Goal: Information Seeking & Learning: Learn about a topic

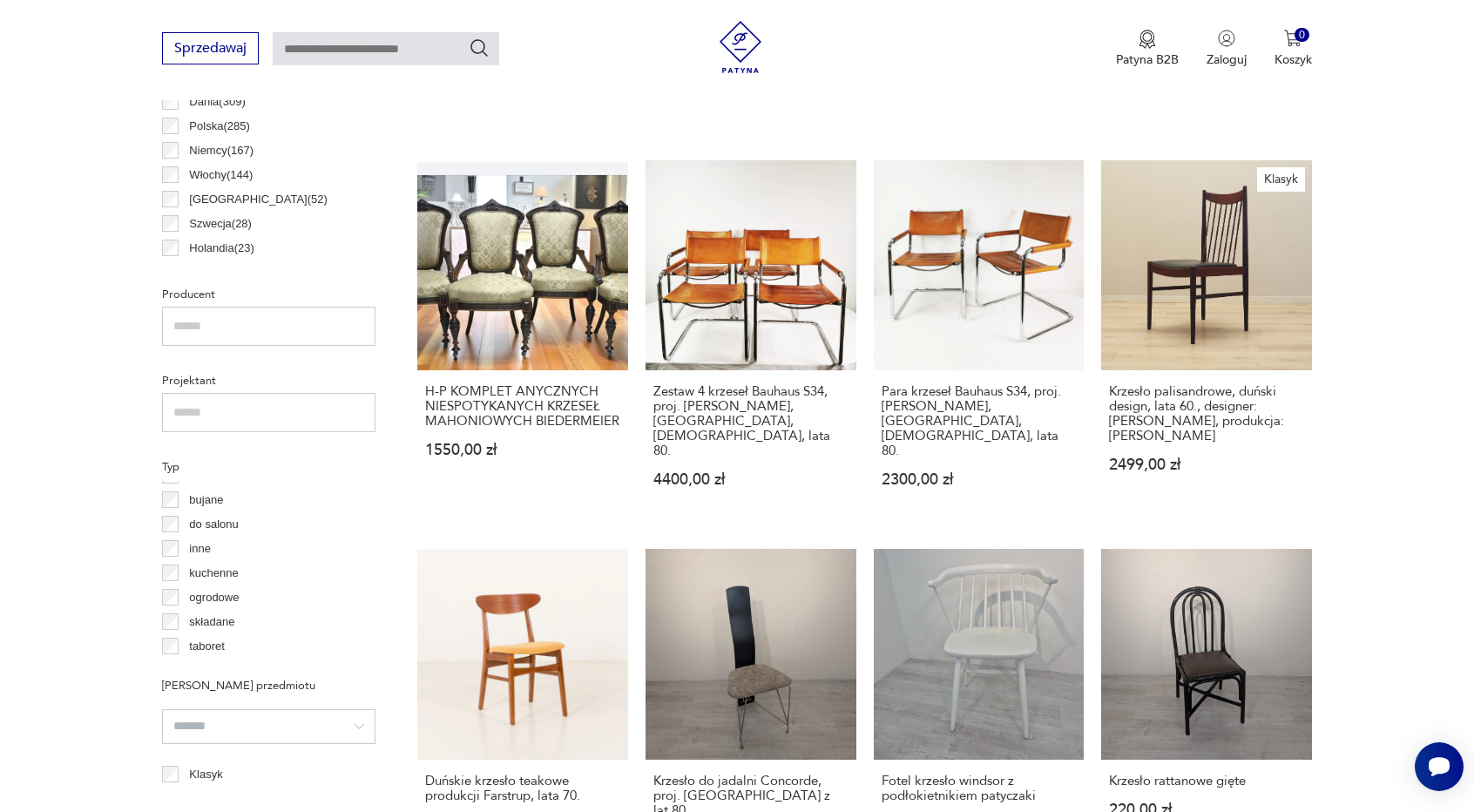
scroll to position [21, 0]
click at [207, 608] on p "składane" at bounding box center [211, 618] width 45 height 19
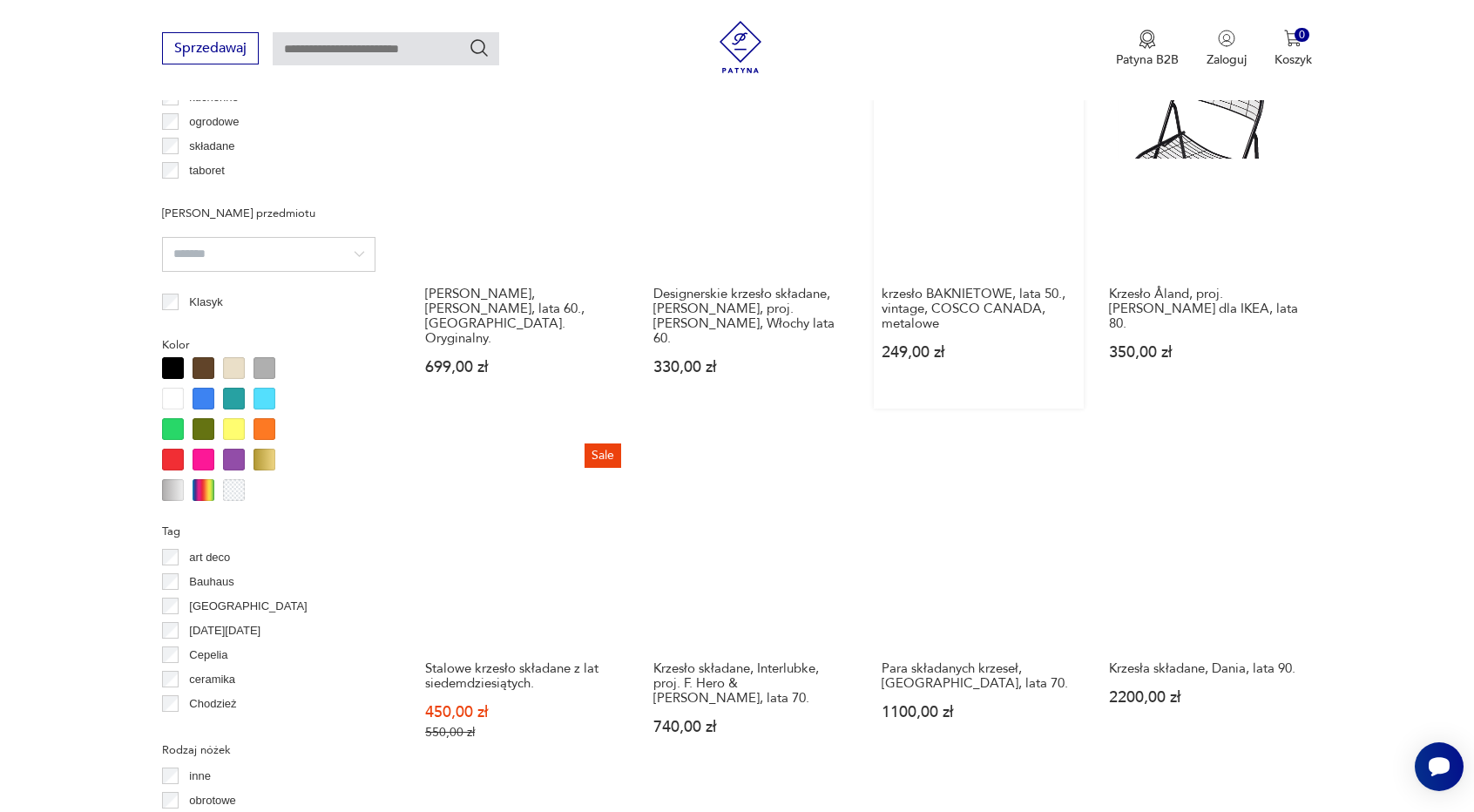
scroll to position [1543, 0]
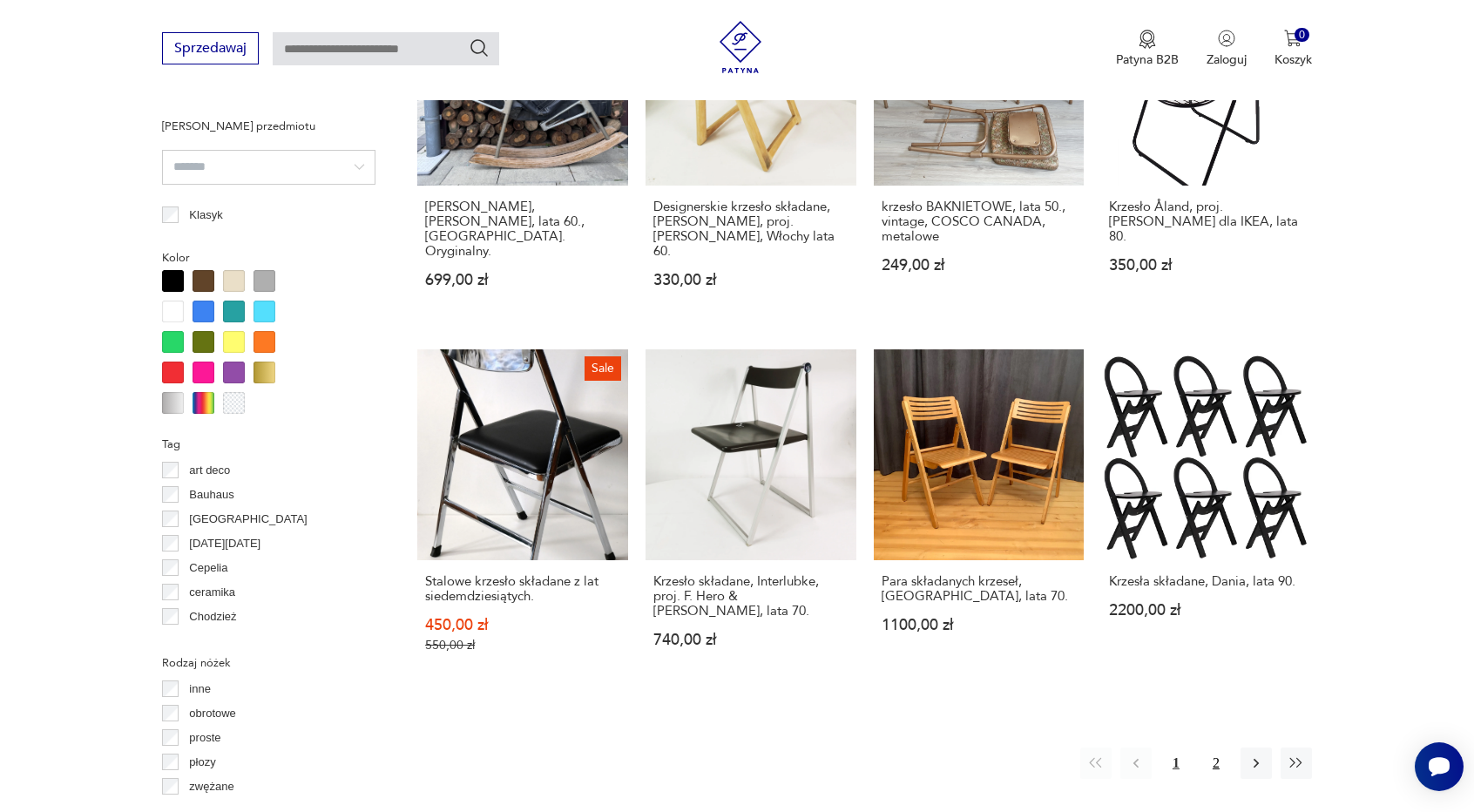
click at [1221, 747] on button "2" at bounding box center [1215, 762] width 31 height 31
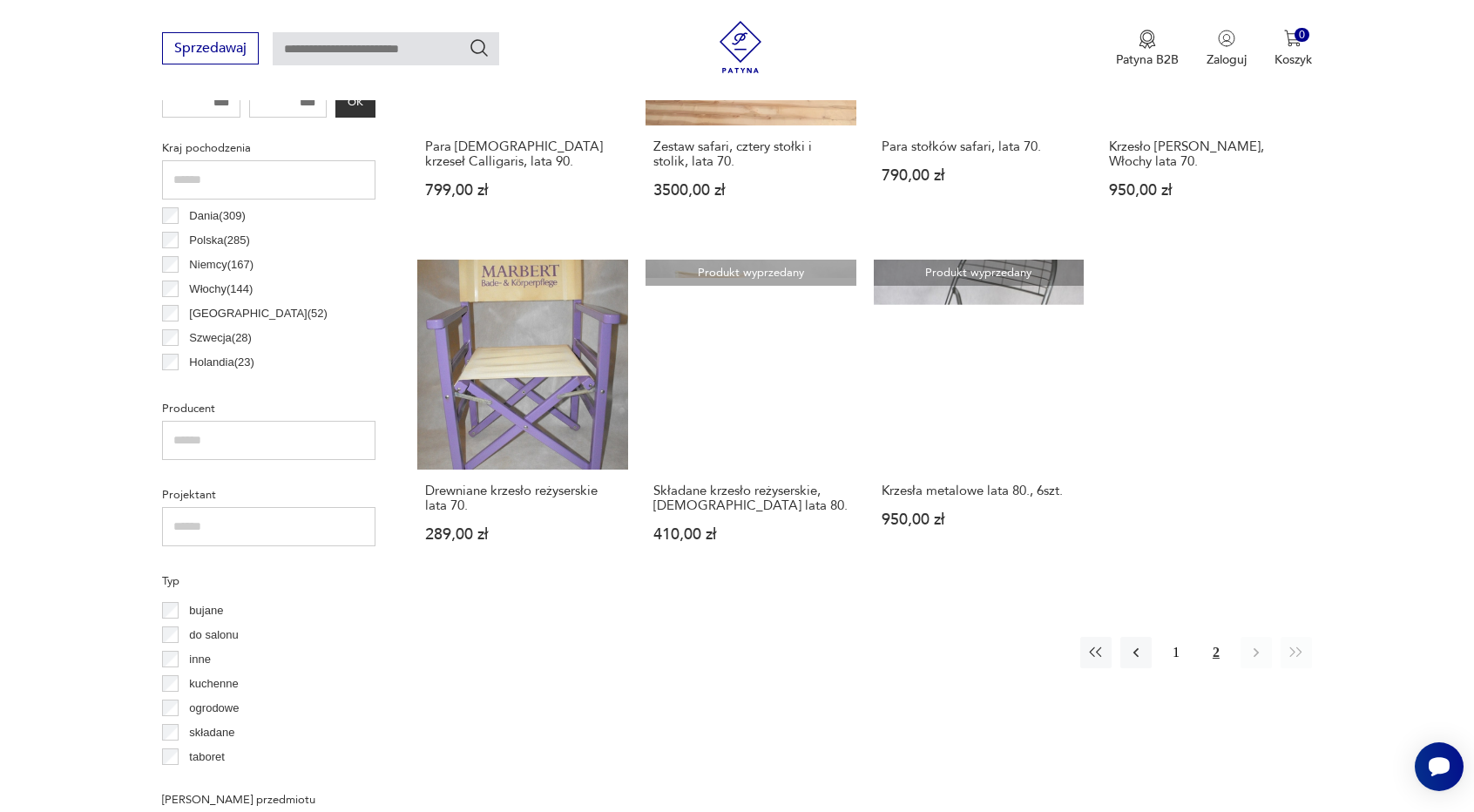
scroll to position [932, 0]
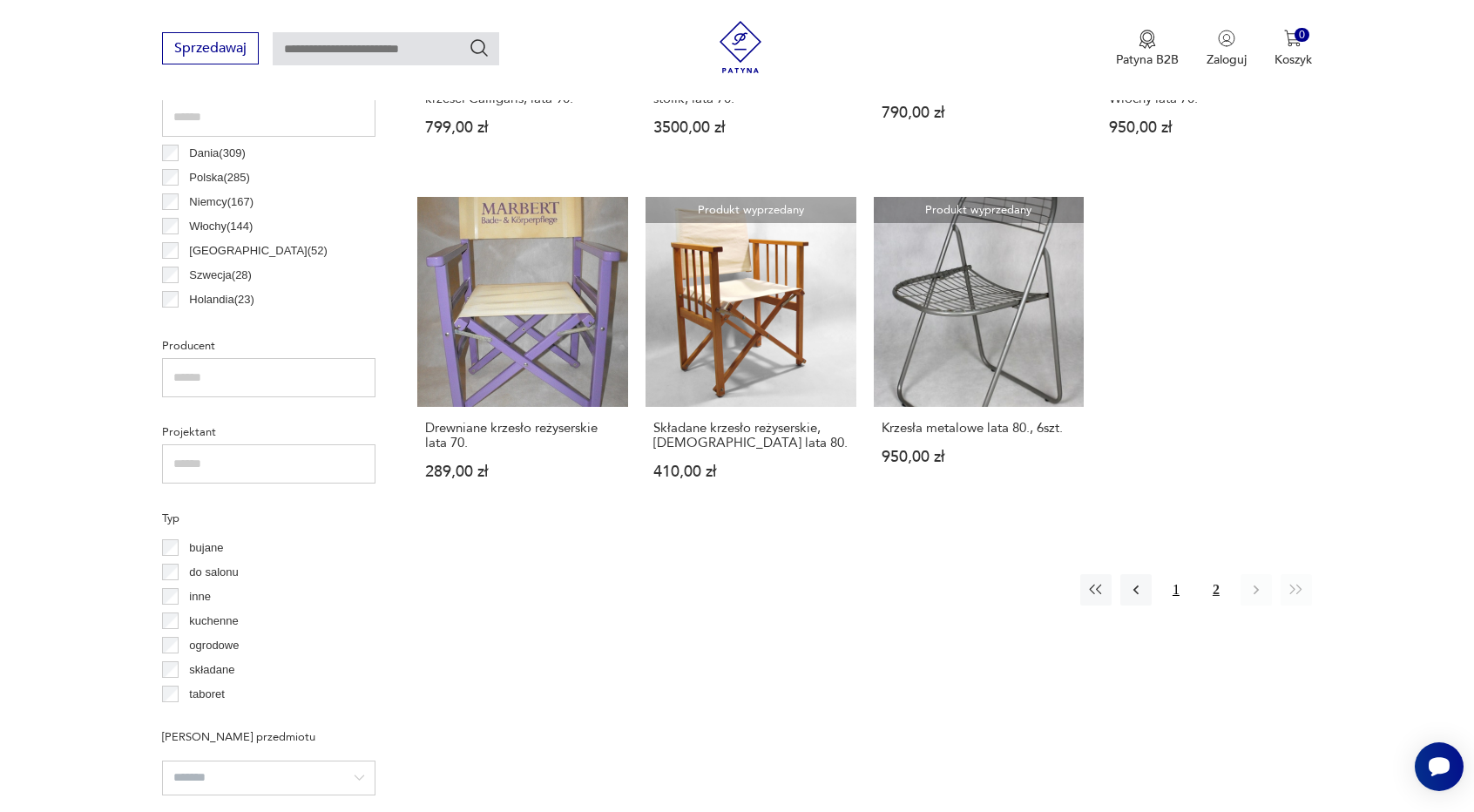
click at [1176, 574] on button "1" at bounding box center [1175, 589] width 31 height 31
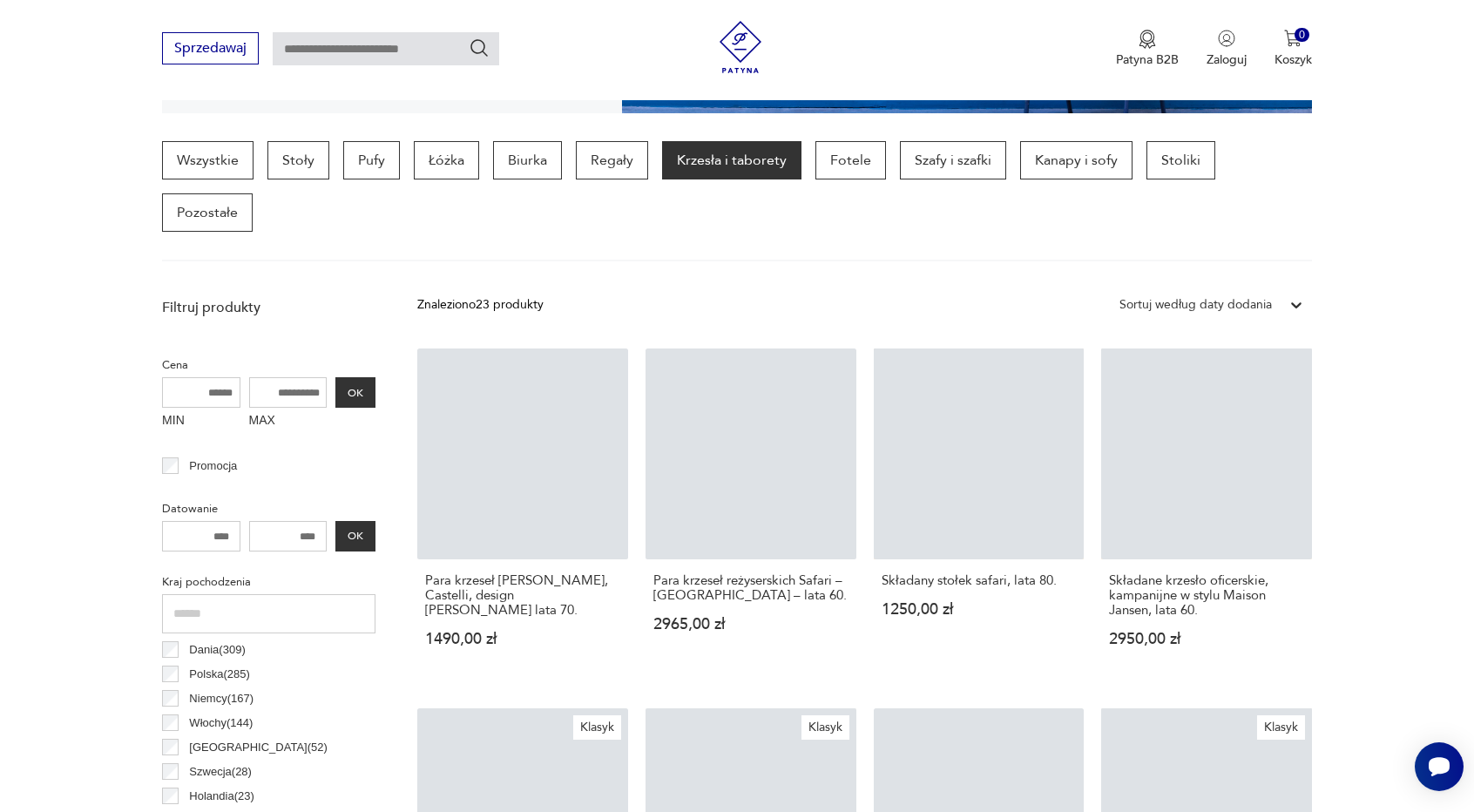
scroll to position [409, 0]
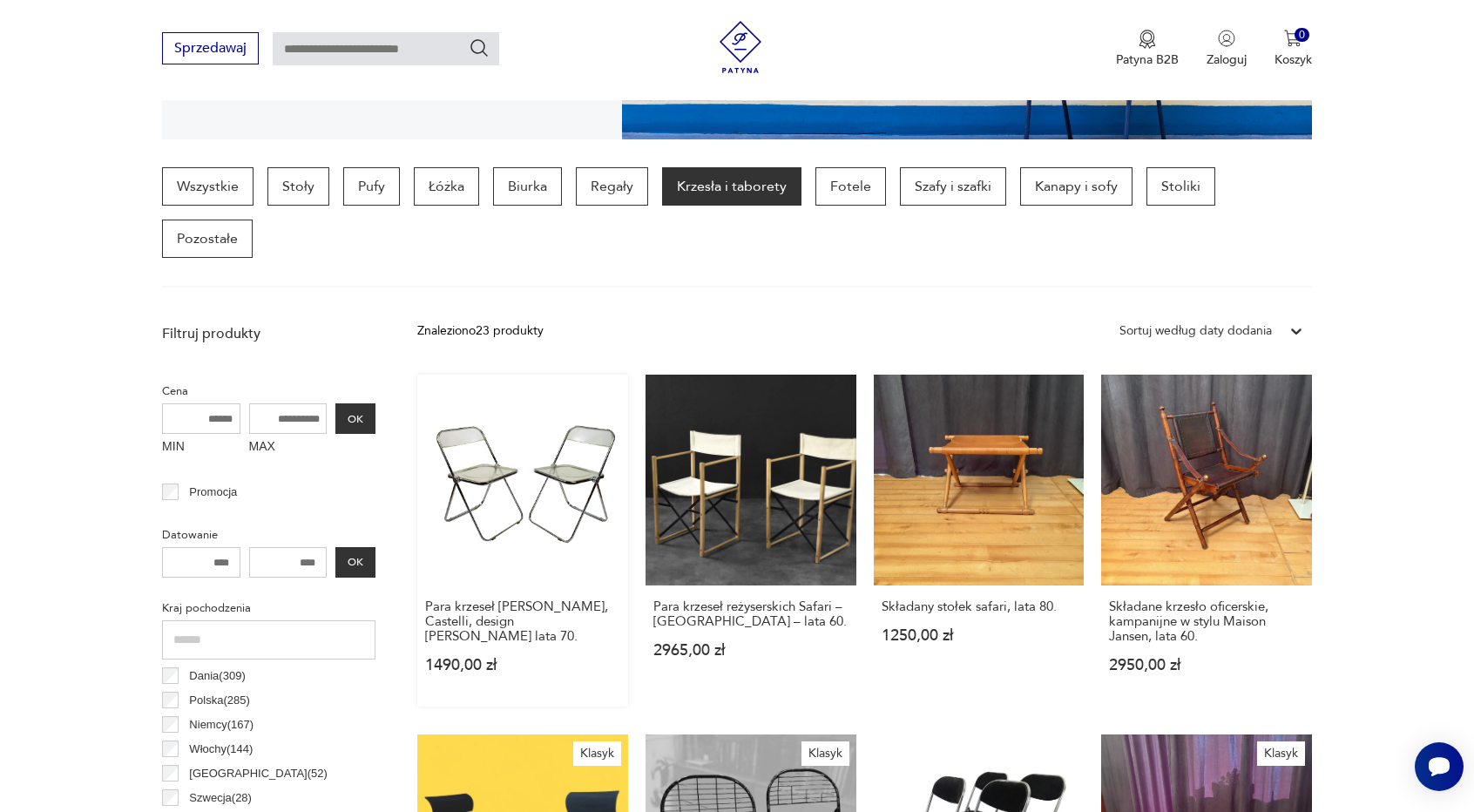
click at [579, 432] on link "Para krzeseł [PERSON_NAME], Castelli, design [PERSON_NAME] lata 70. 1490,00 zł" at bounding box center [523, 540] width 211 height 332
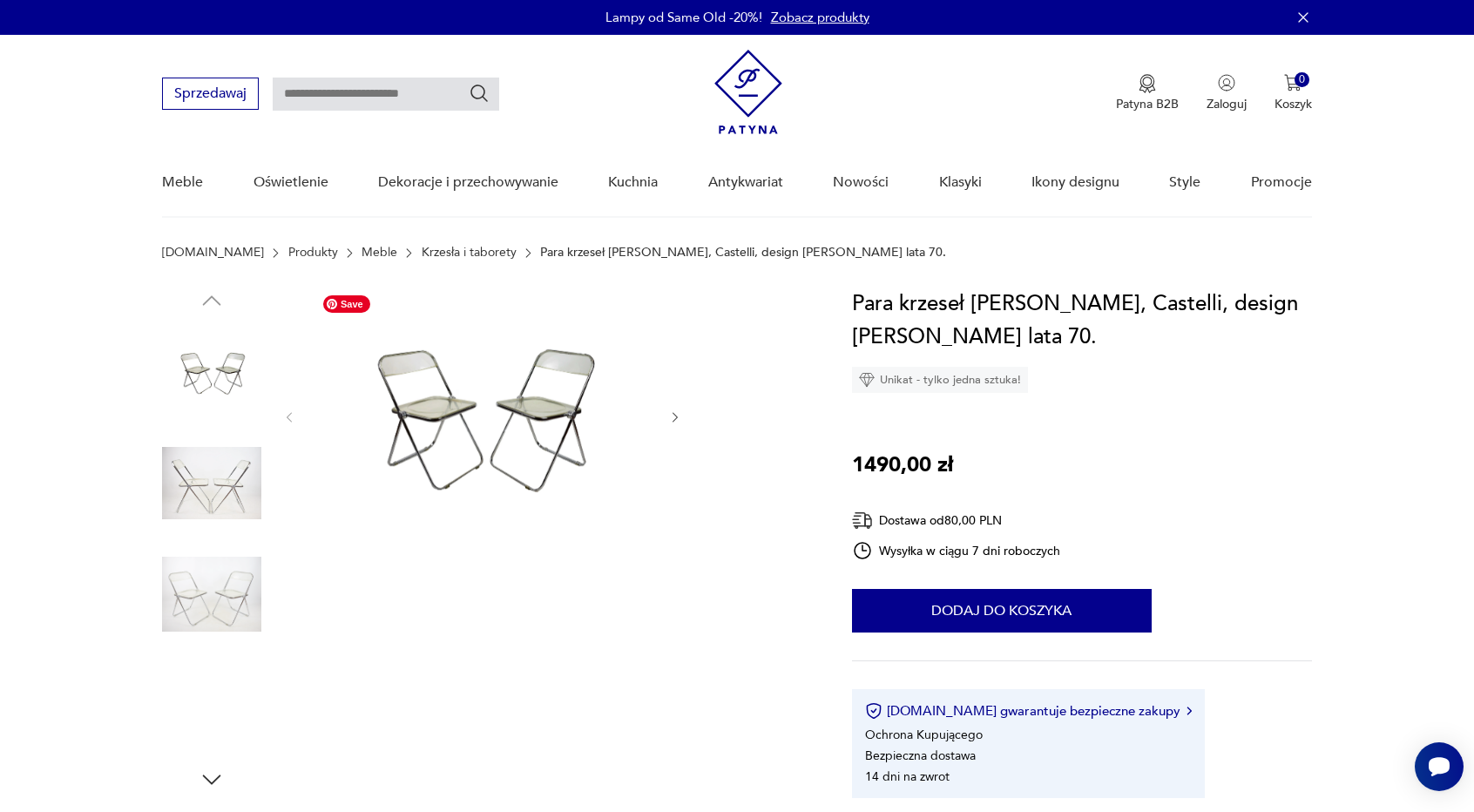
click at [195, 482] on img at bounding box center [212, 483] width 99 height 99
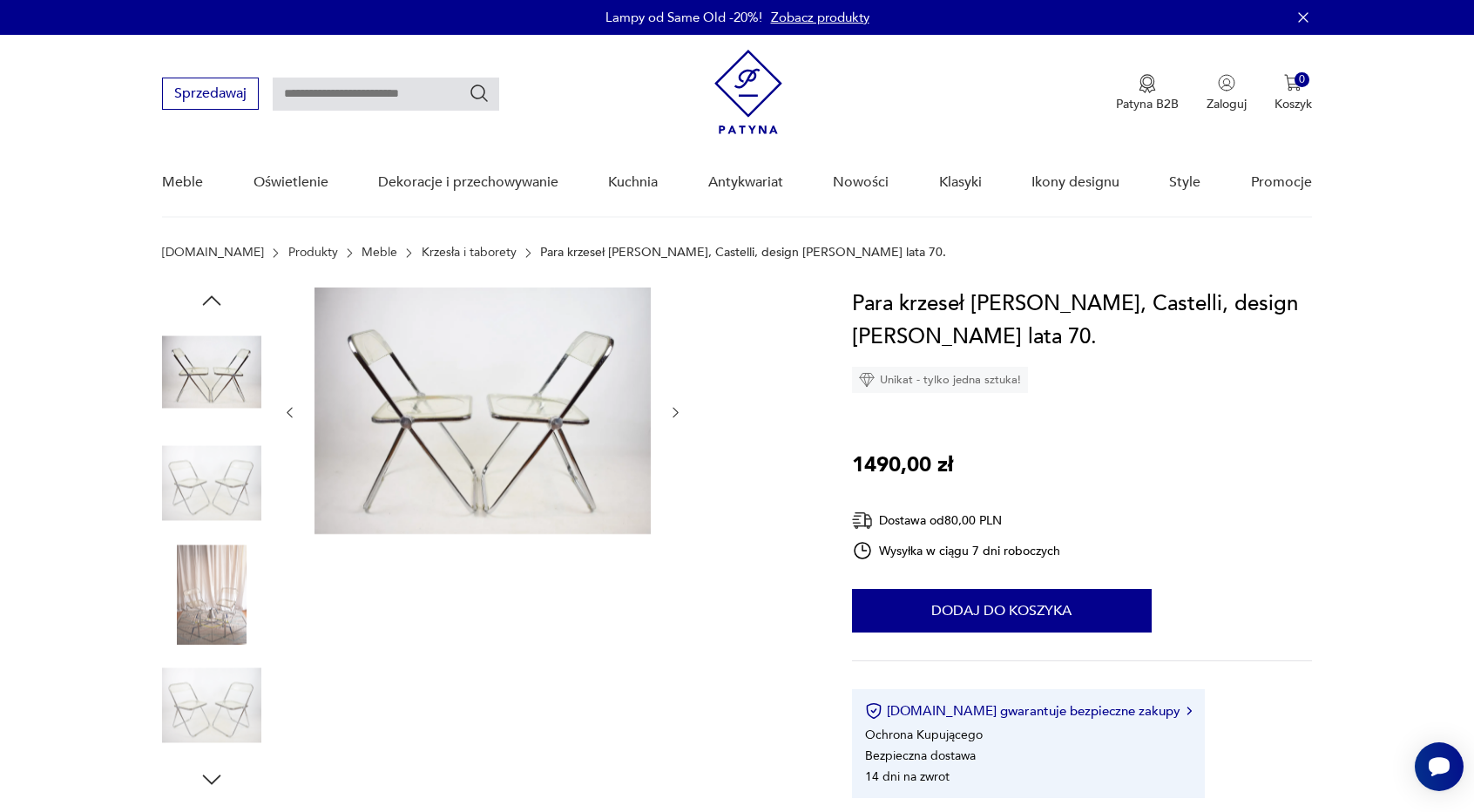
click at [672, 411] on icon "button" at bounding box center [675, 412] width 15 height 15
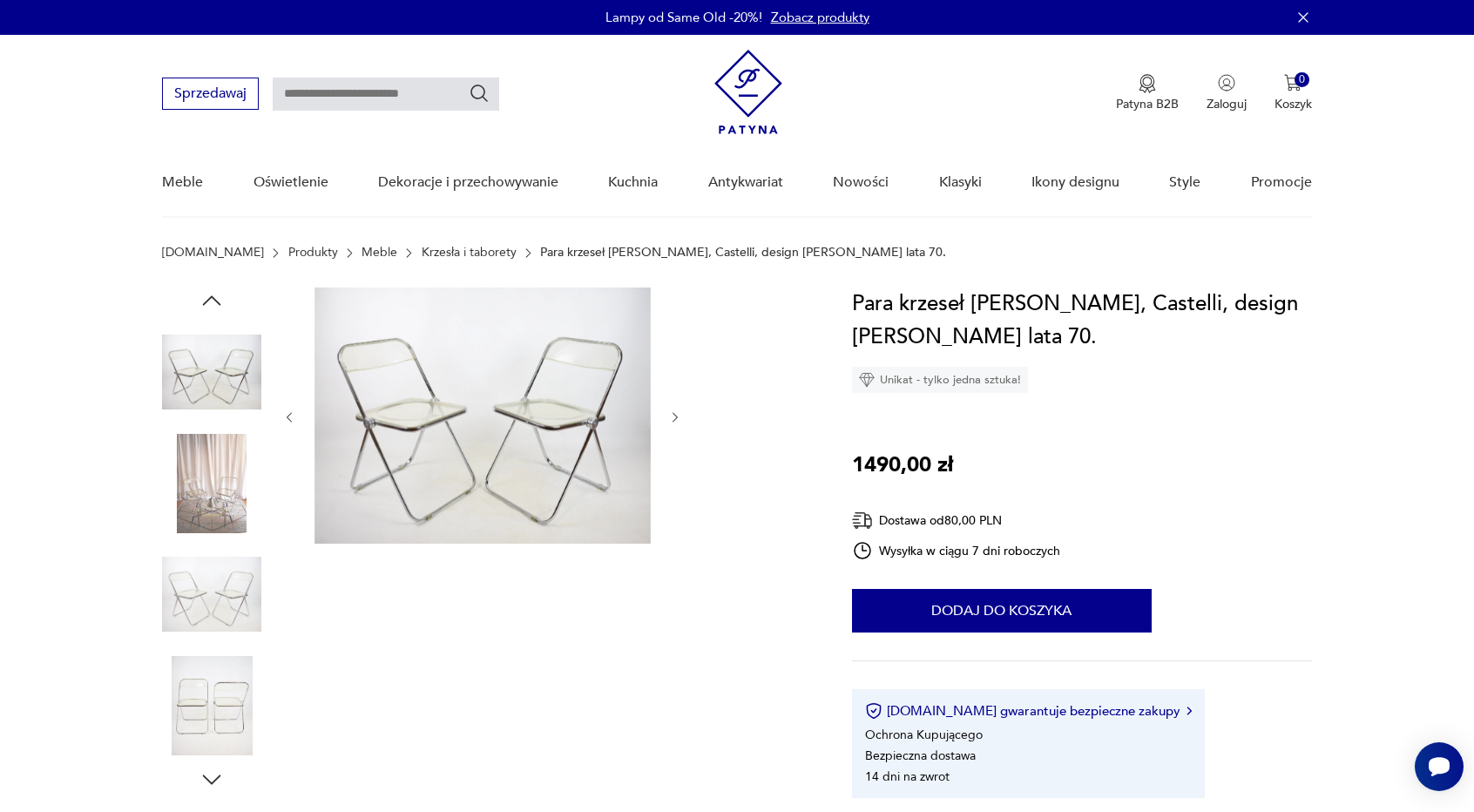
click at [672, 411] on icon "button" at bounding box center [675, 417] width 15 height 15
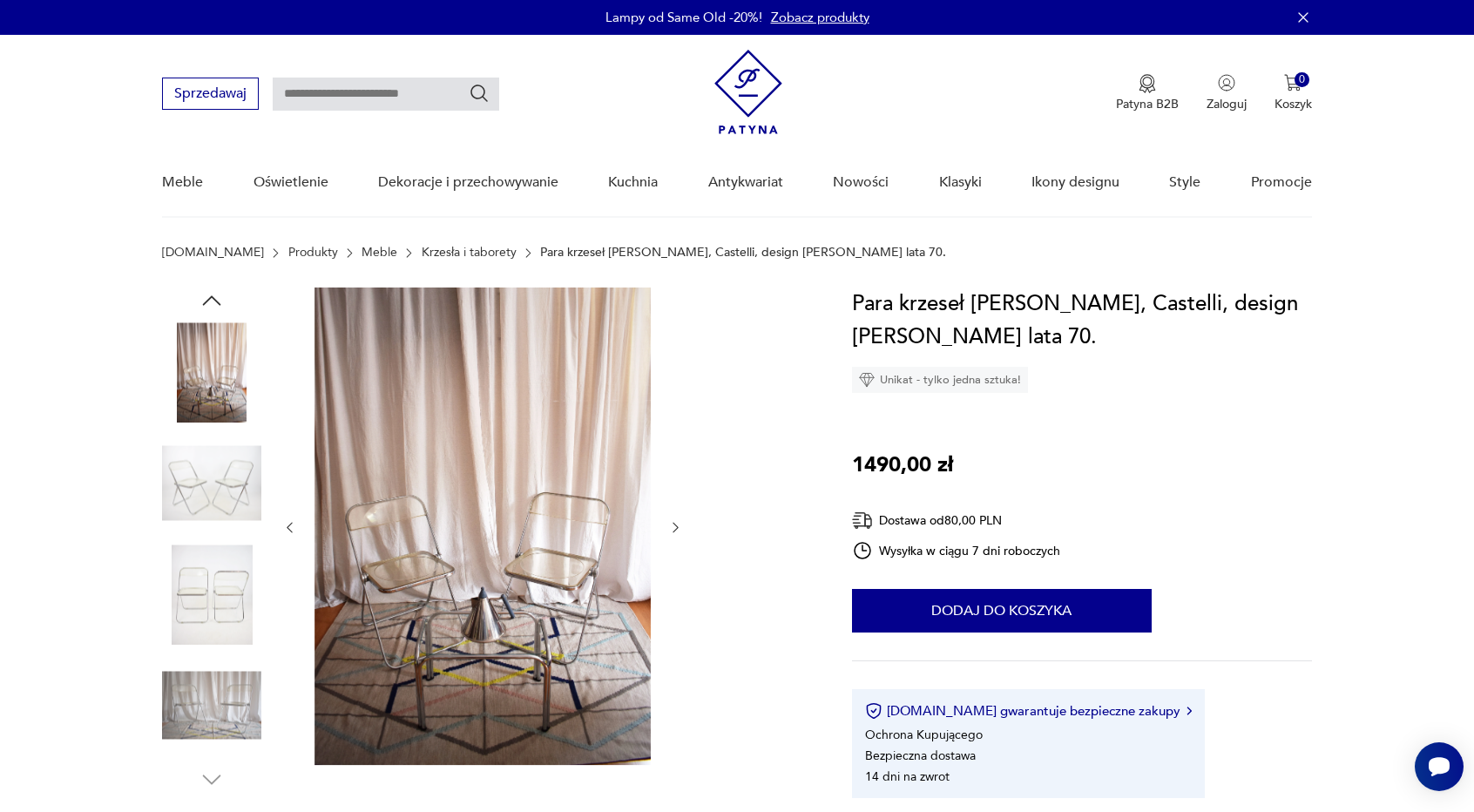
click at [672, 411] on div at bounding box center [483, 528] width 400 height 480
click at [215, 388] on img at bounding box center [212, 372] width 99 height 99
click at [182, 468] on img at bounding box center [212, 483] width 99 height 99
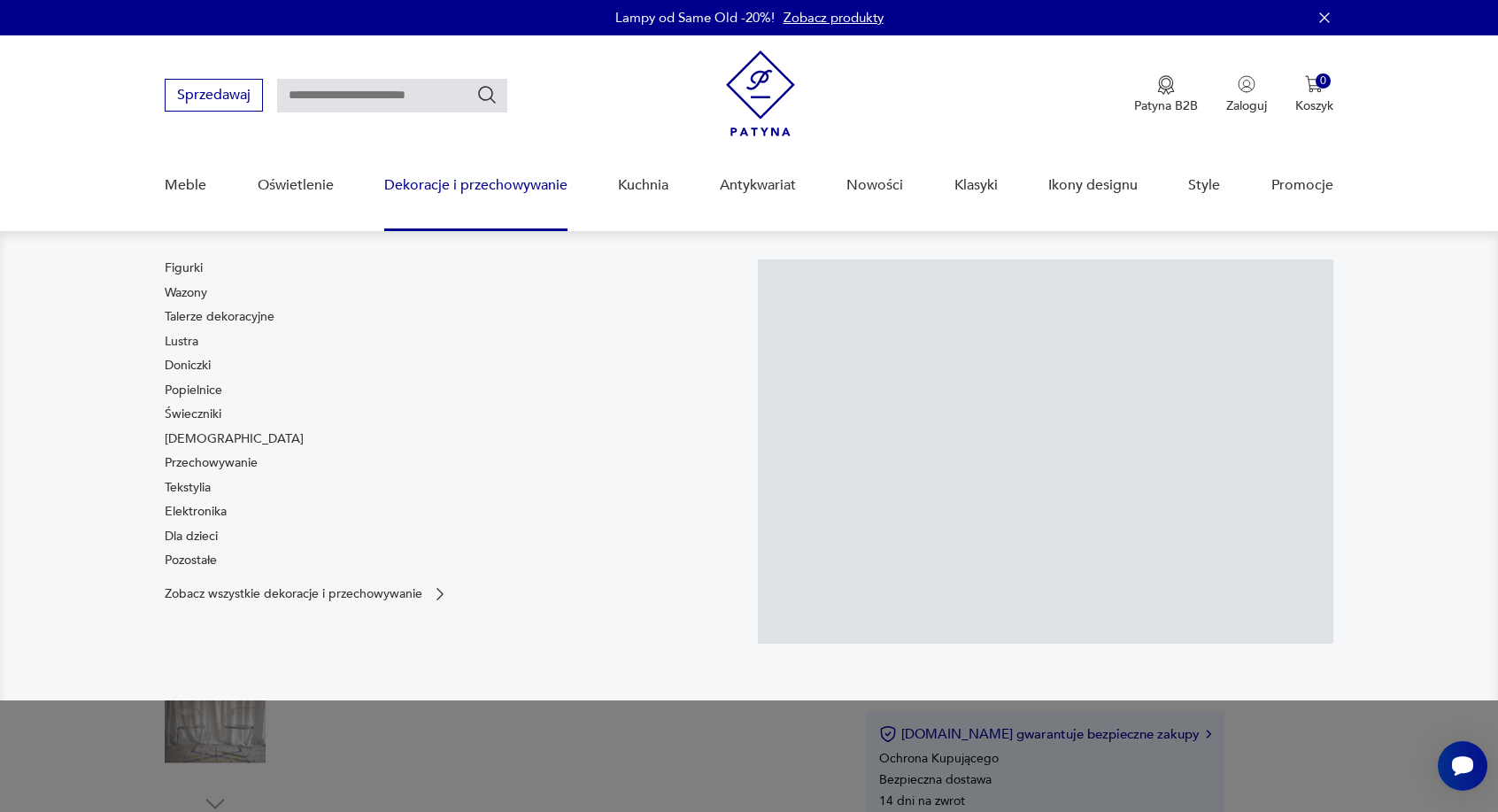
click at [447, 390] on div "Figurki Wazony Talerze dekoracyjne Lustra Doniczki Popielnice Świeczniki [DEMOG…" at bounding box center [452, 418] width 575 height 317
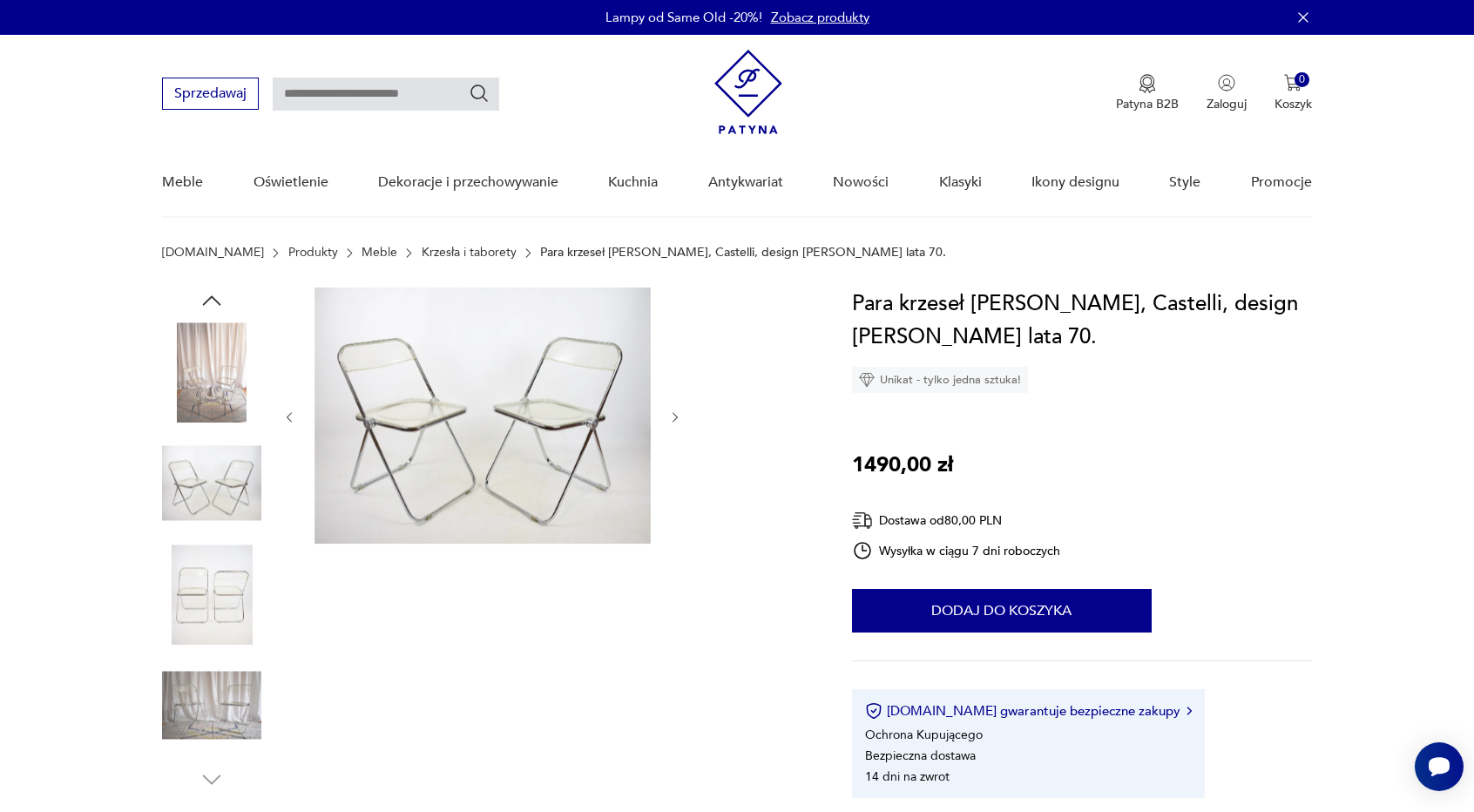
click at [452, 722] on div at bounding box center [483, 540] width 400 height 505
click at [517, 456] on img at bounding box center [483, 415] width 337 height 256
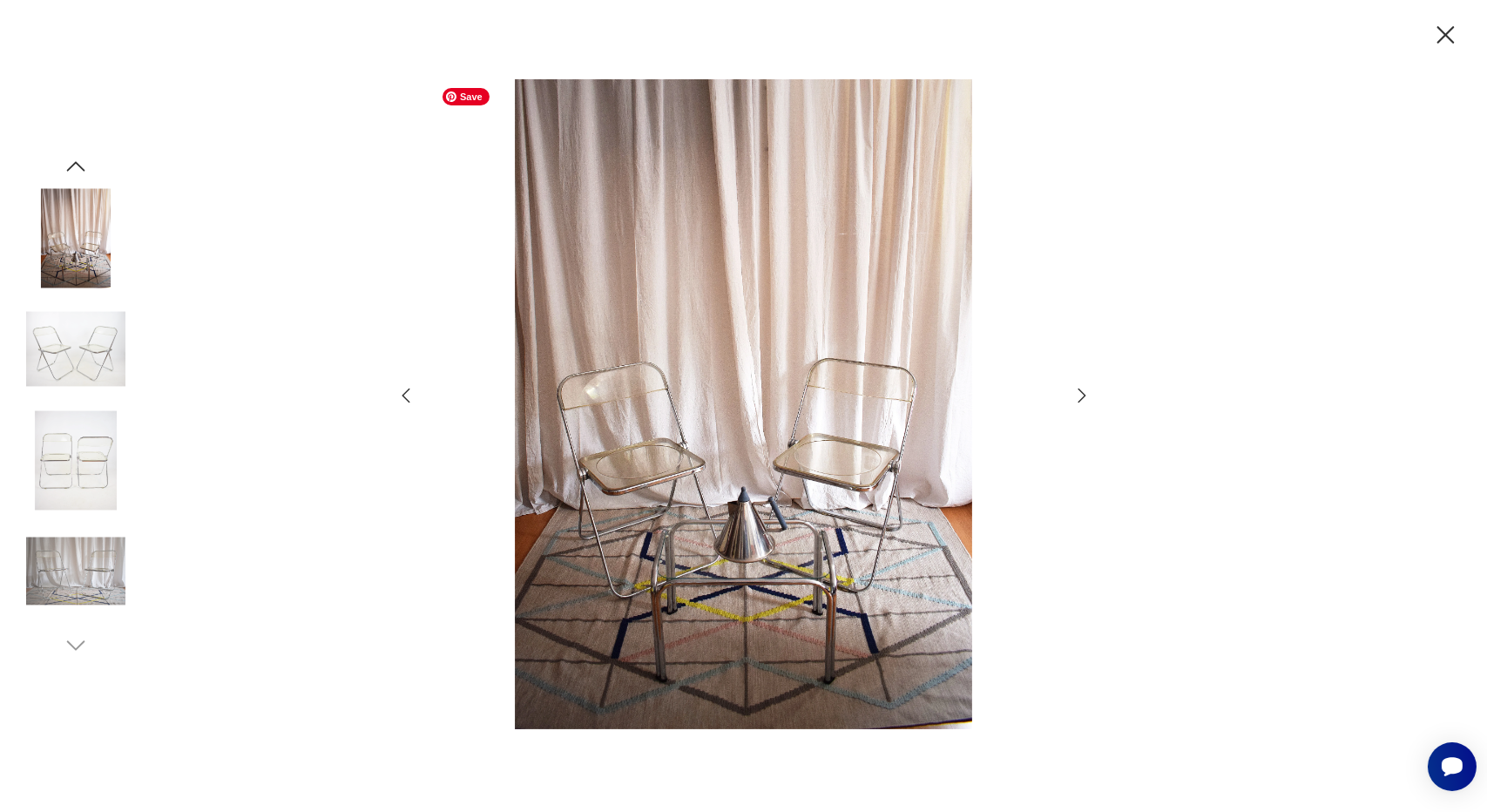
drag, startPoint x: 840, startPoint y: 388, endPoint x: 287, endPoint y: 398, distance: 553.1
click at [285, 400] on div at bounding box center [743, 406] width 1487 height 812
click at [69, 246] on img at bounding box center [76, 237] width 99 height 99
click at [81, 351] on img at bounding box center [76, 349] width 99 height 99
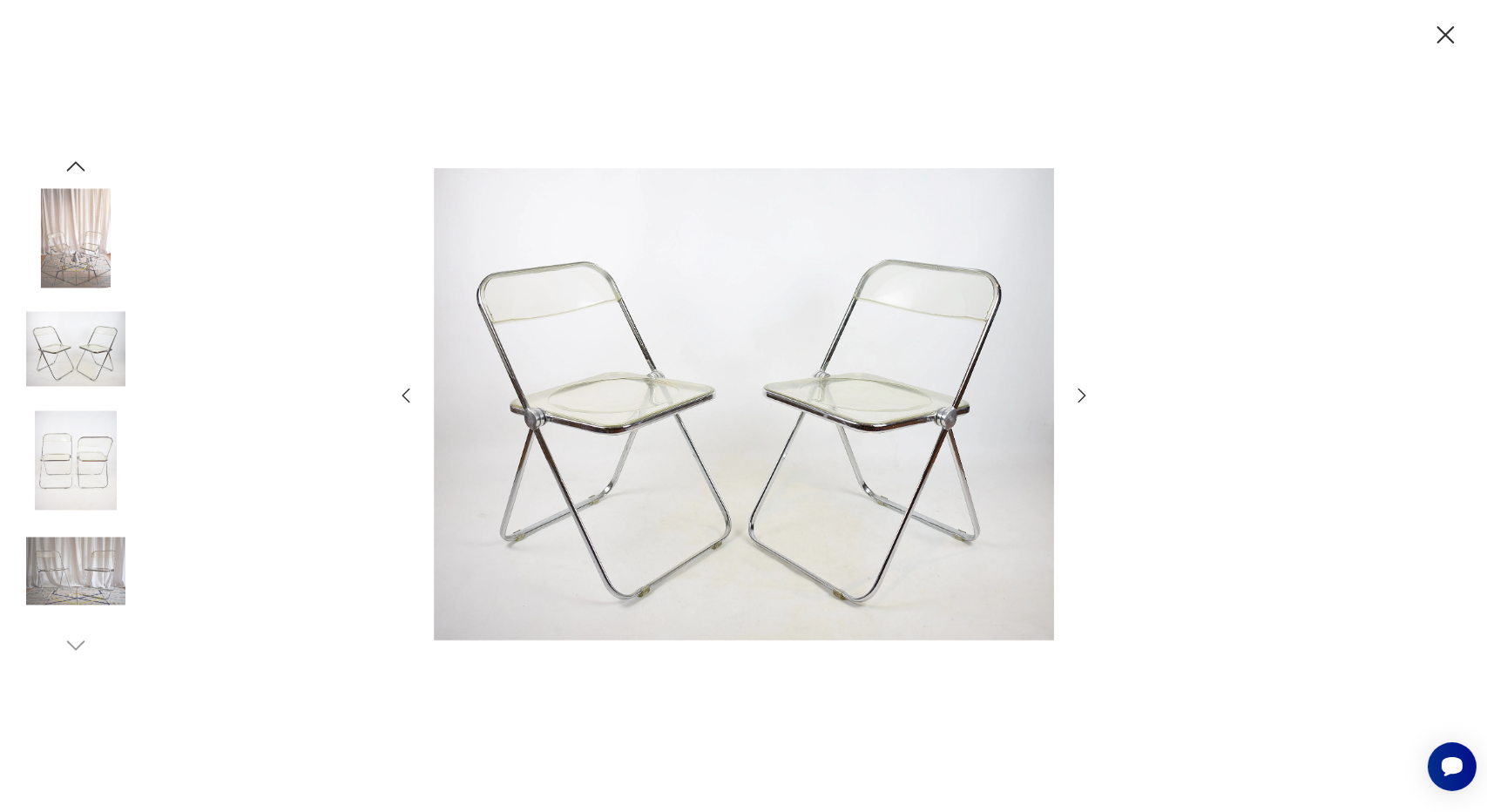
click at [308, 446] on div at bounding box center [743, 406] width 1487 height 812
click at [79, 462] on img at bounding box center [76, 460] width 99 height 99
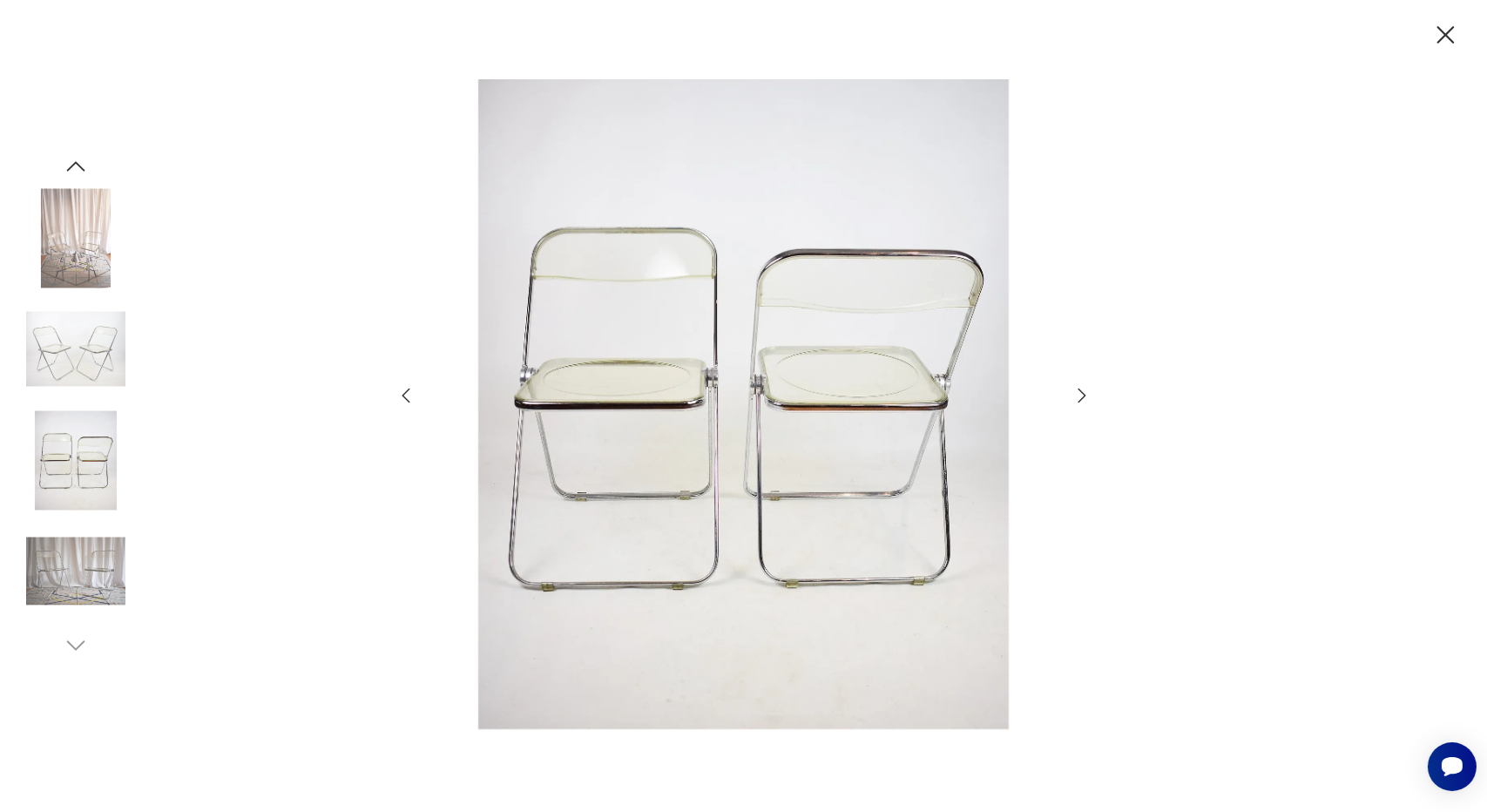
click at [305, 187] on div at bounding box center [743, 406] width 1487 height 812
click at [62, 198] on span "Save" at bounding box center [58, 205] width 47 height 18
click at [1446, 35] on icon "button" at bounding box center [1446, 35] width 18 height 18
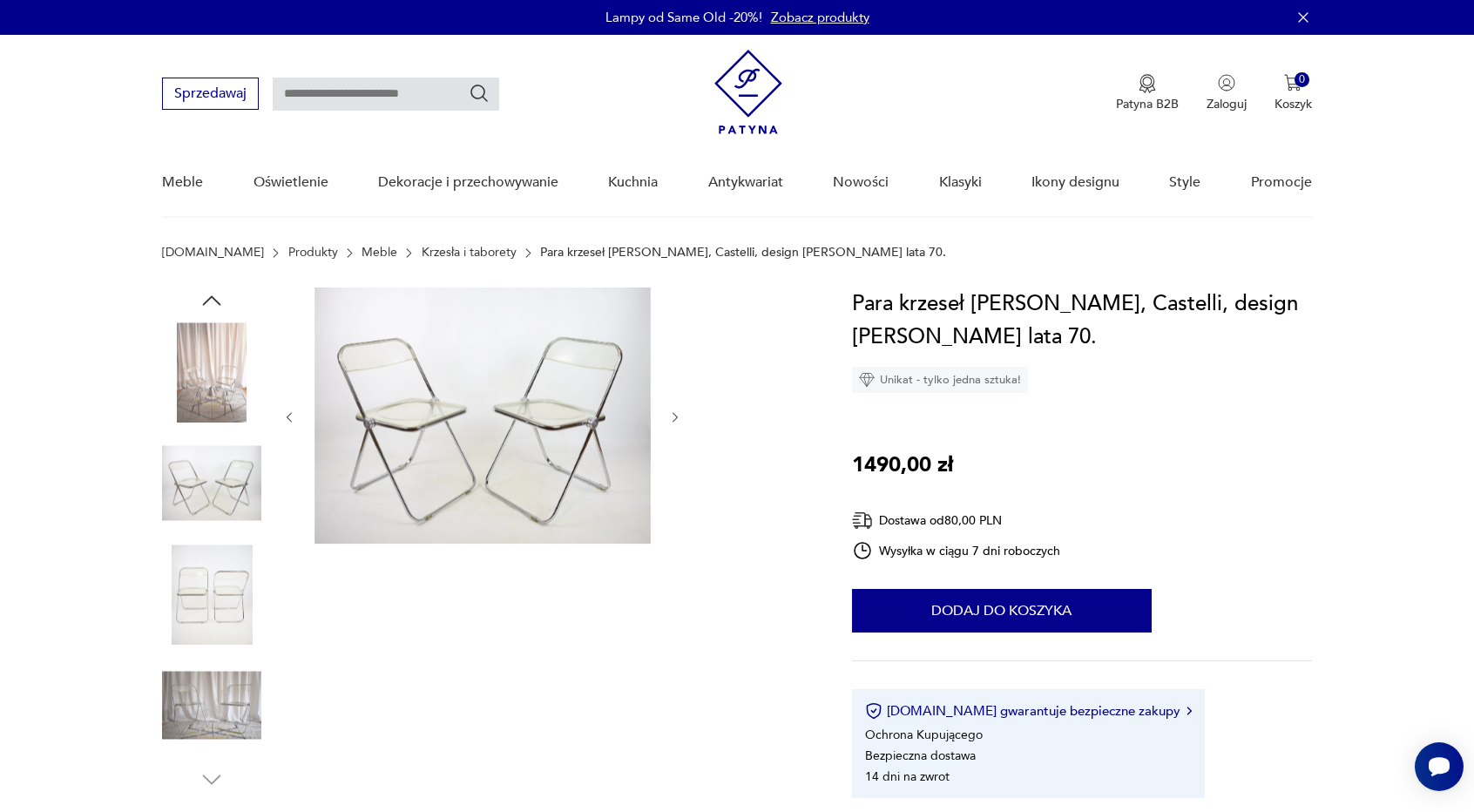
click at [534, 425] on img at bounding box center [483, 415] width 337 height 256
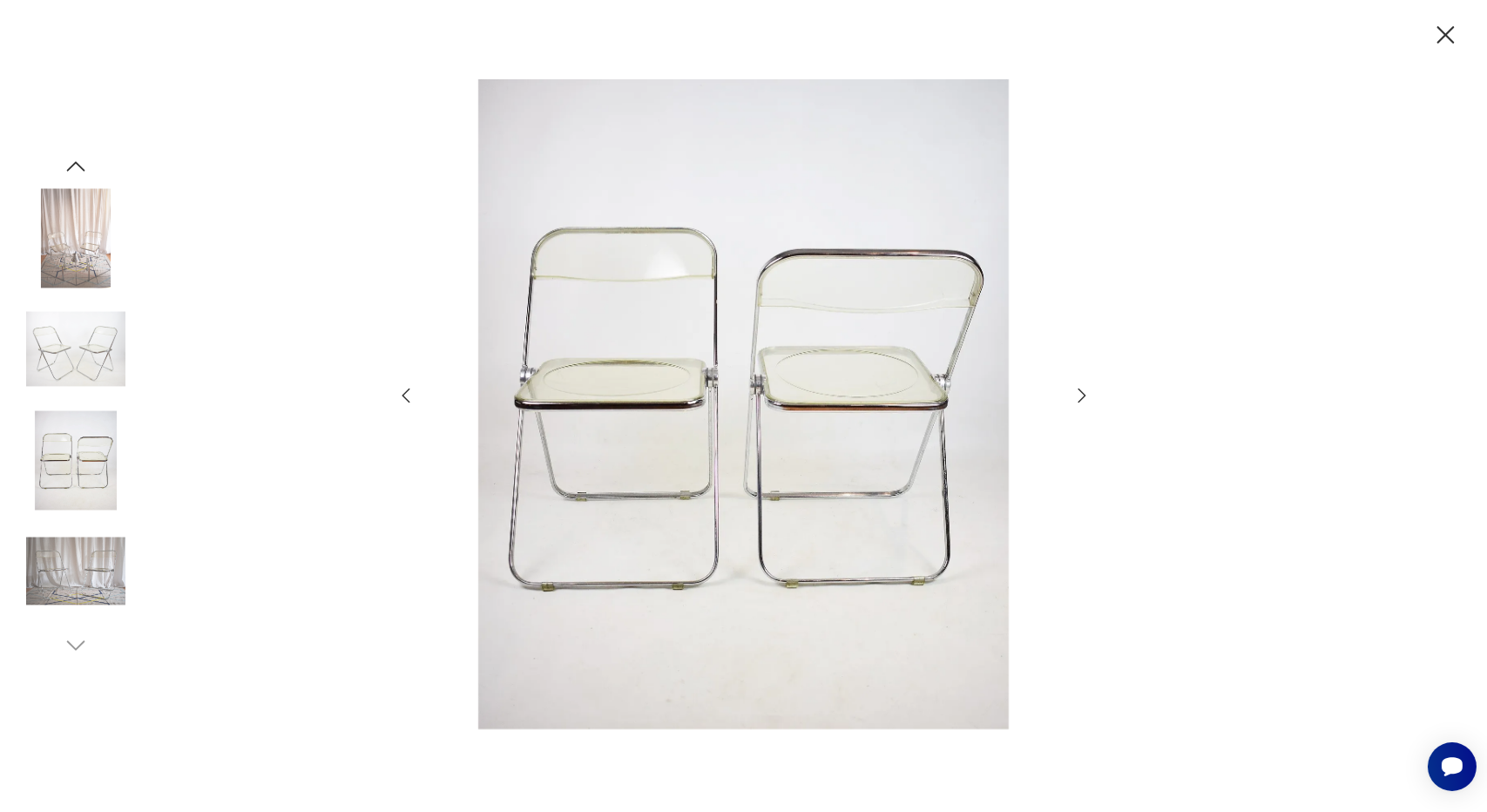
click at [1446, 27] on icon "button" at bounding box center [1445, 35] width 30 height 30
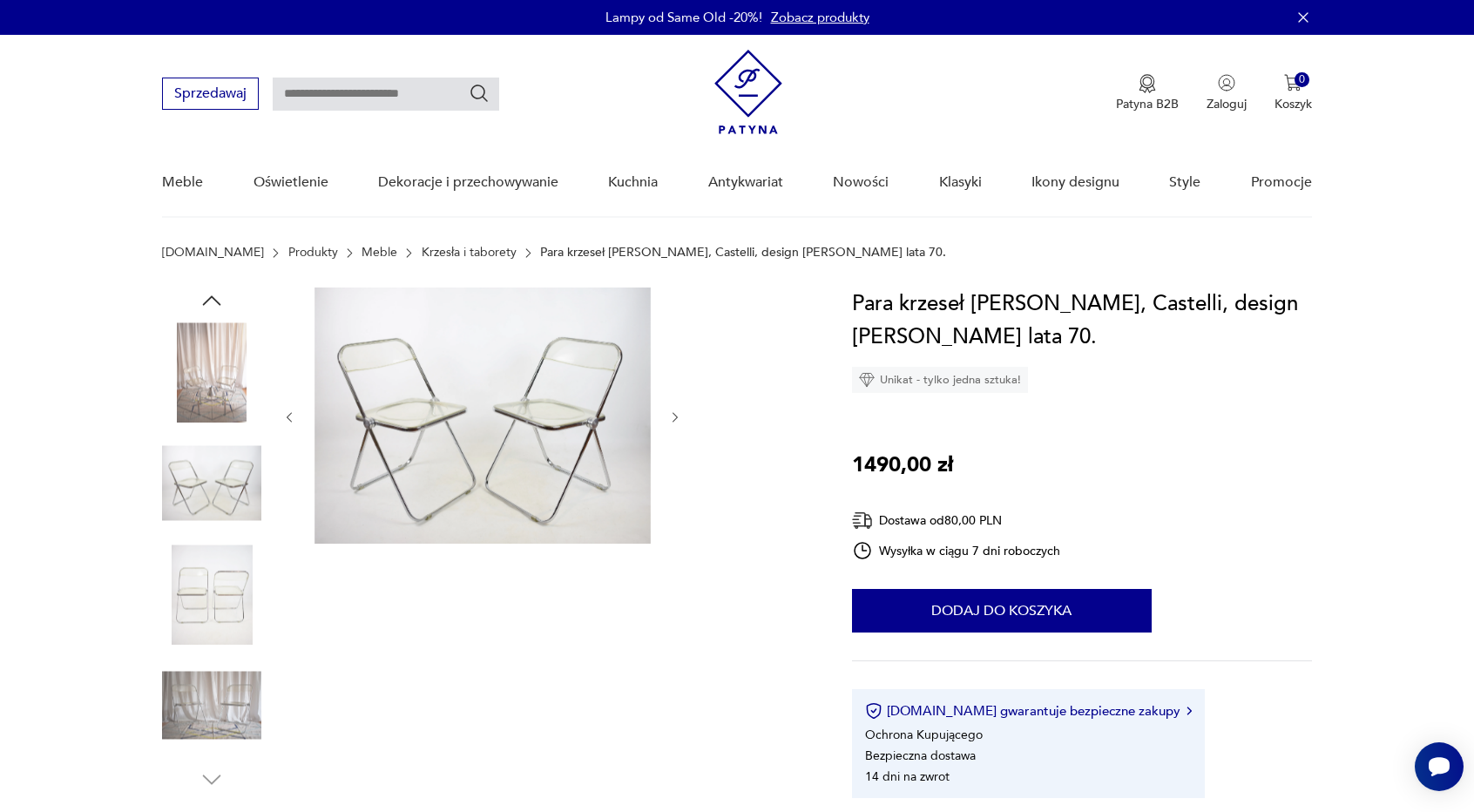
drag, startPoint x: 851, startPoint y: 300, endPoint x: 1089, endPoint y: 334, distance: 240.4
click at [1089, 334] on h1 "Para krzeseł [PERSON_NAME], Castelli, design [PERSON_NAME] lata 70." at bounding box center [1082, 321] width 460 height 66
copy h1 "Para krzeseł [PERSON_NAME], Castelli, design [PERSON_NAME] lata 70."
